Goal: Check status: Check status

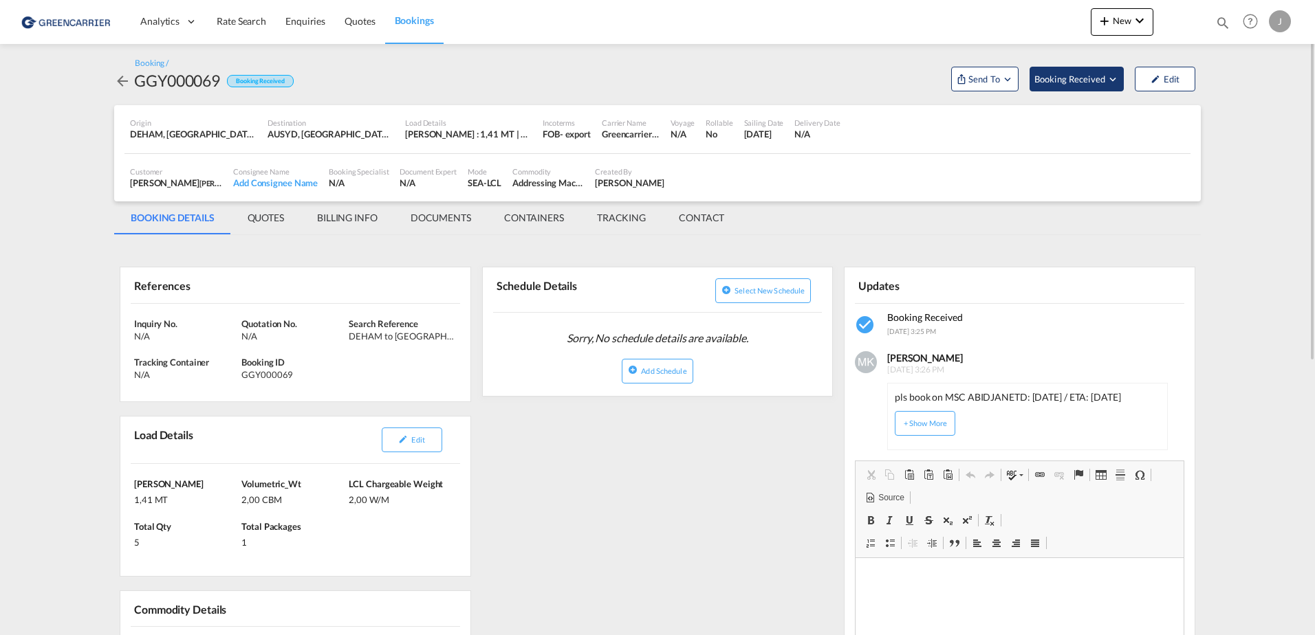
click at [1106, 80] on span "Booking Received" at bounding box center [1070, 79] width 72 height 14
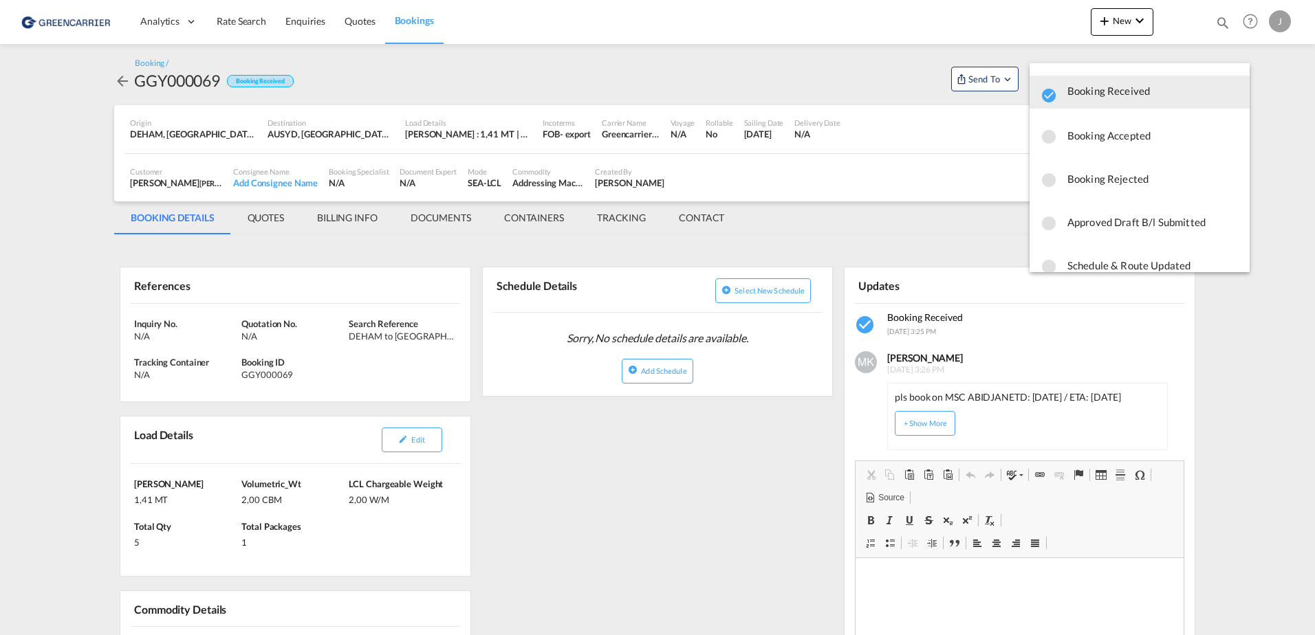
click at [1082, 129] on span "Booking Accepted" at bounding box center [1152, 135] width 171 height 25
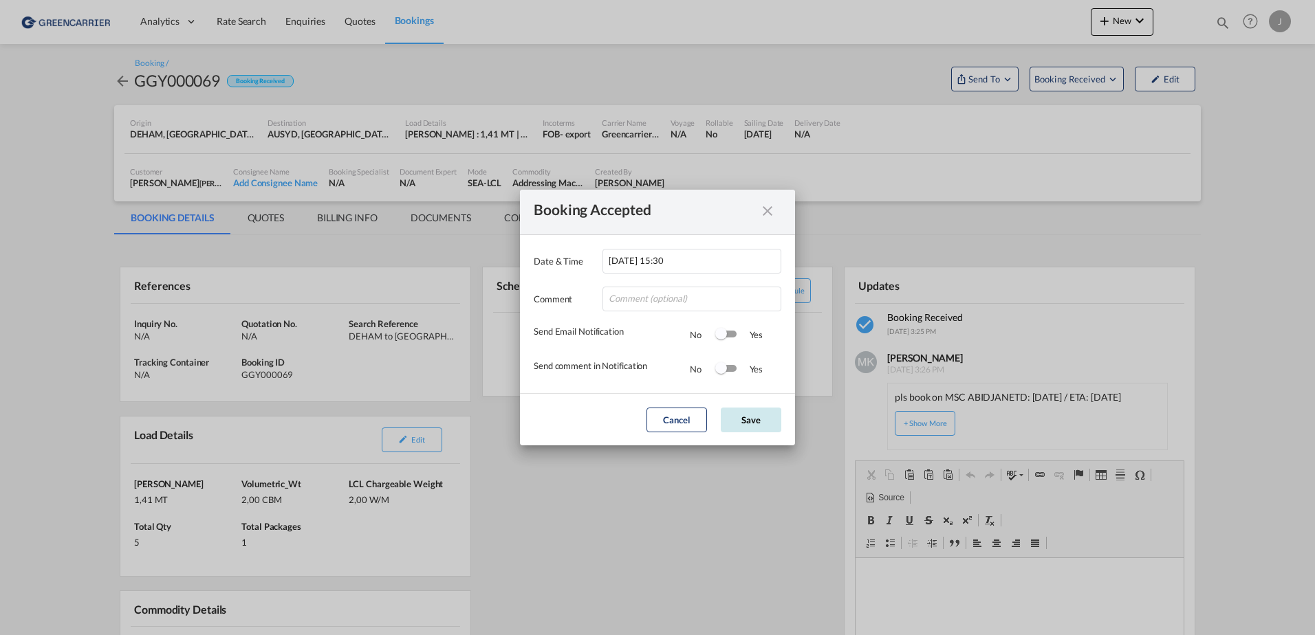
click at [758, 420] on button "Save" at bounding box center [751, 420] width 61 height 25
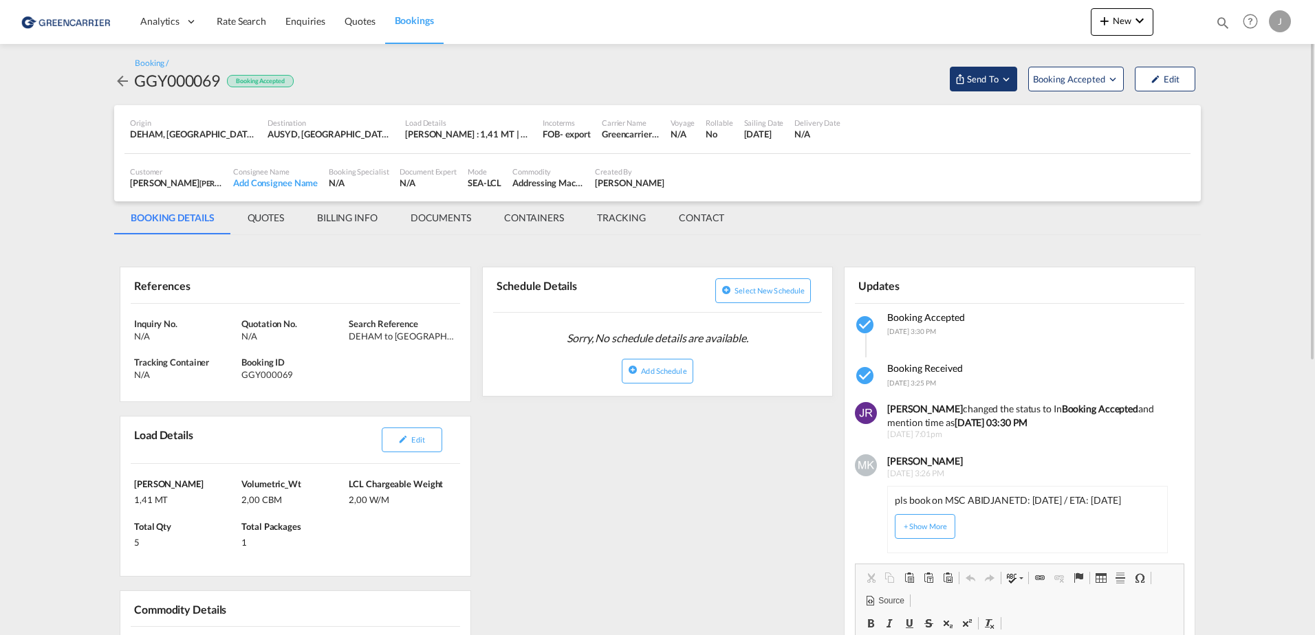
click at [1009, 81] on md-icon "Open demo menu" at bounding box center [1006, 79] width 12 height 12
click at [1007, 113] on span "Cargowise" at bounding box center [1018, 110] width 85 height 12
click at [1120, 127] on span "Send Booking" at bounding box center [1120, 126] width 54 height 22
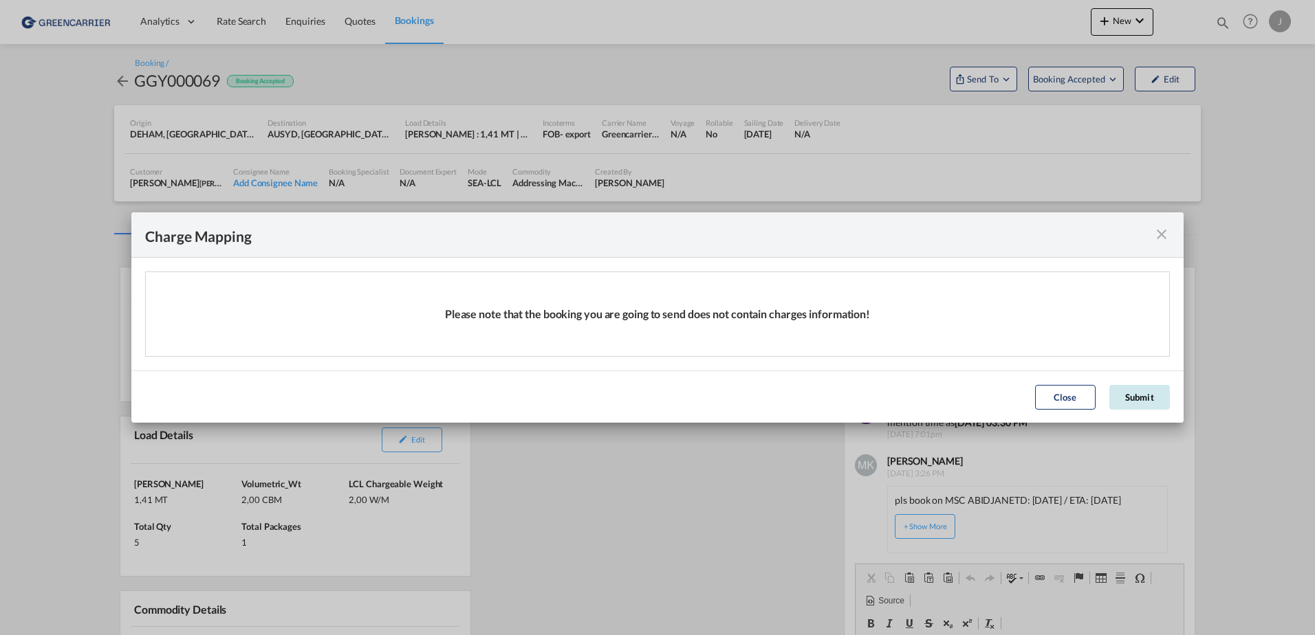
click at [1131, 389] on button "Submit" at bounding box center [1139, 397] width 61 height 25
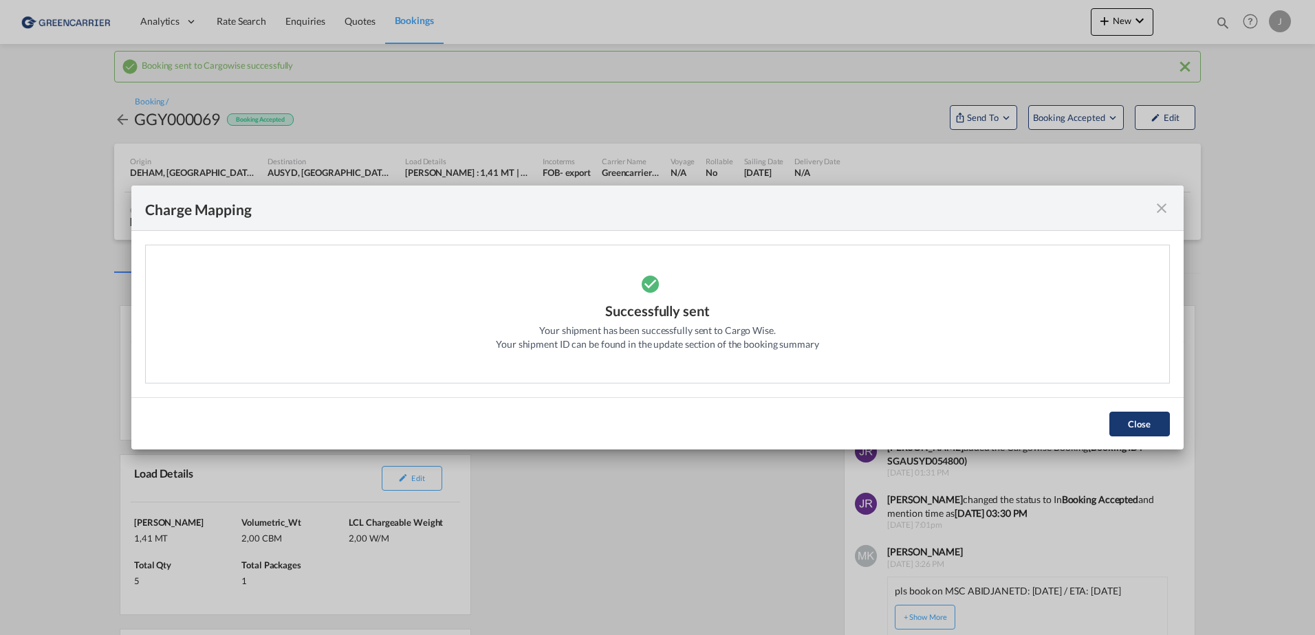
click at [1142, 435] on button "Close" at bounding box center [1139, 424] width 61 height 25
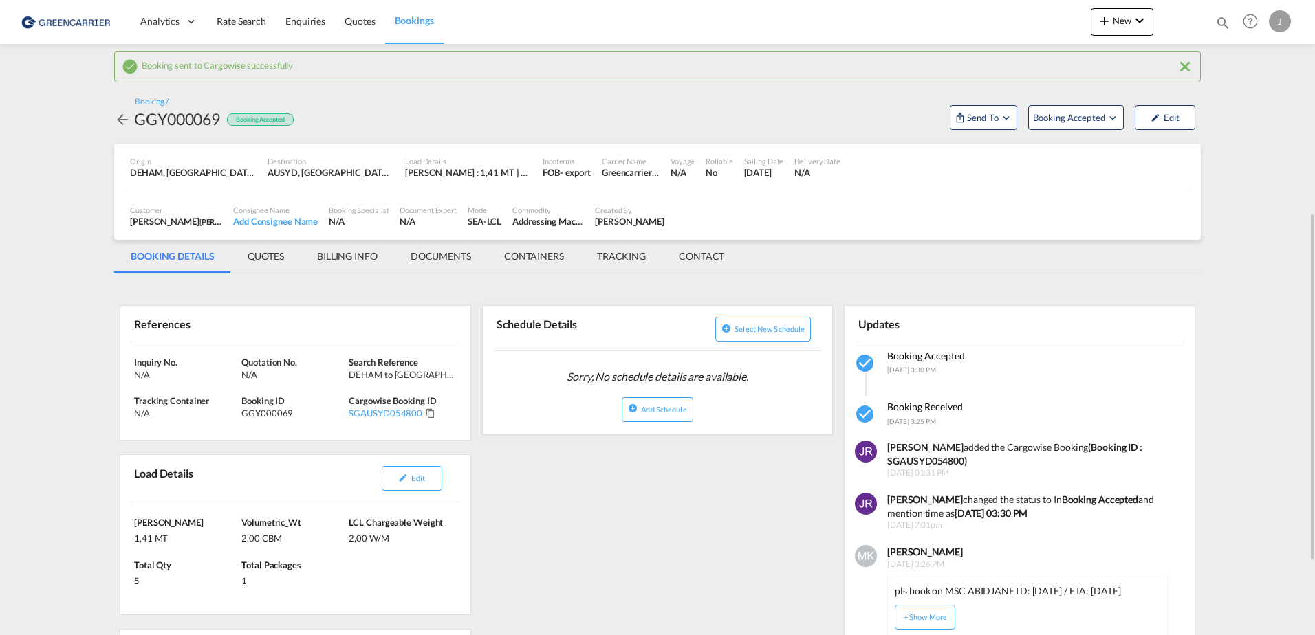
scroll to position [275, 0]
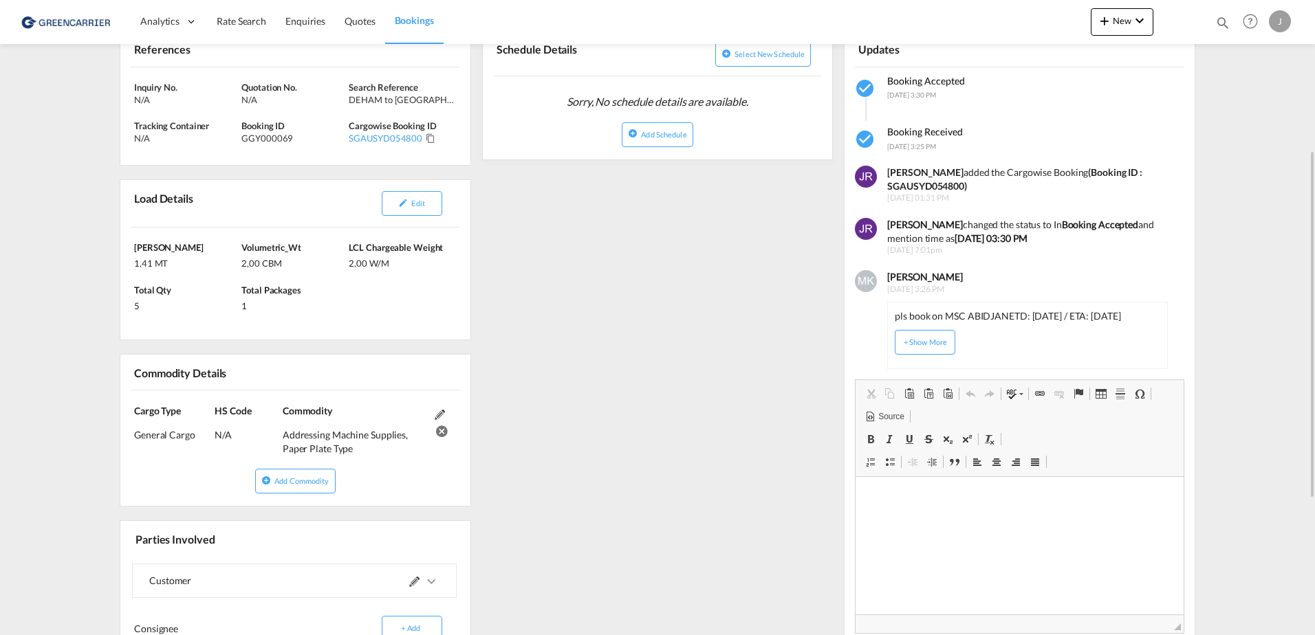
click at [928, 277] on b "[PERSON_NAME]" at bounding box center [925, 277] width 76 height 12
copy b "[PERSON_NAME]"
